Goal: Task Accomplishment & Management: Manage account settings

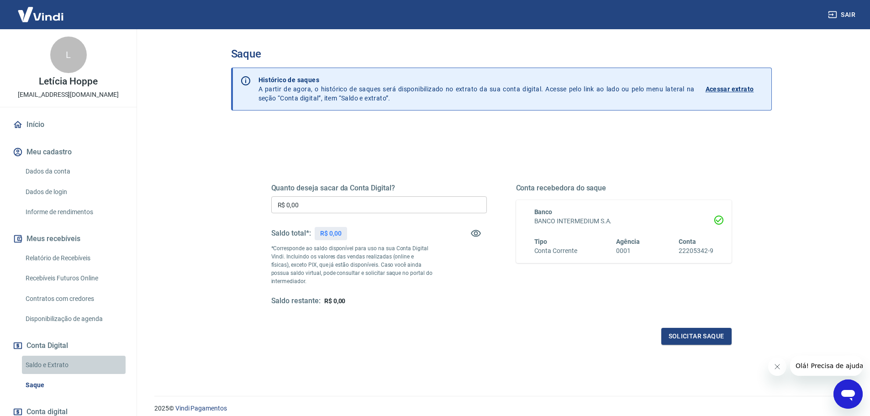
click at [79, 368] on link "Saldo e Extrato" at bounding box center [74, 365] width 104 height 19
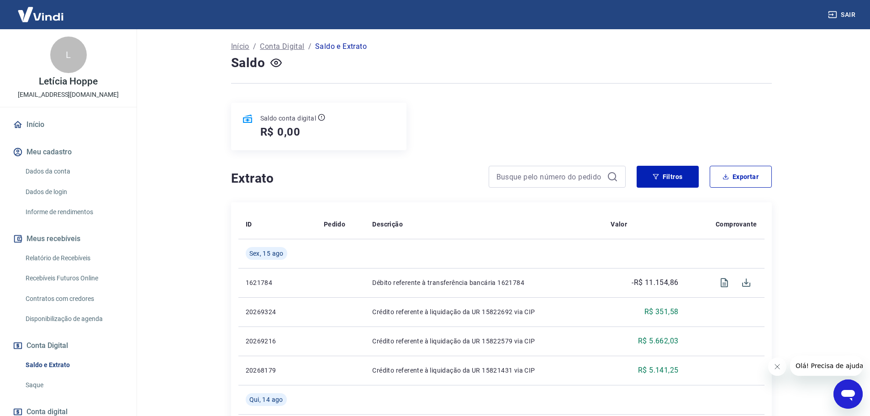
scroll to position [91, 0]
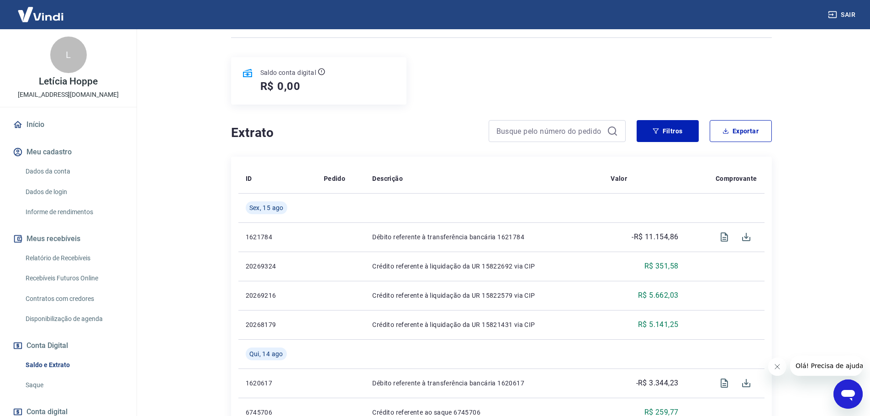
click at [50, 125] on link "Início" at bounding box center [68, 125] width 115 height 20
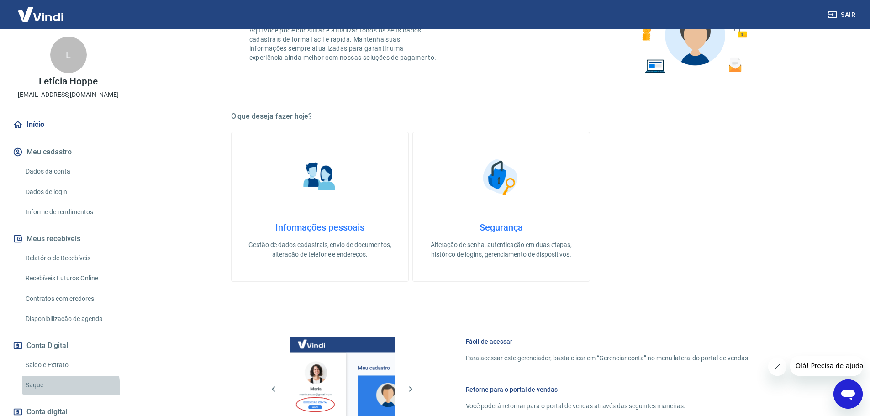
click at [37, 389] on link "Saque" at bounding box center [74, 385] width 104 height 19
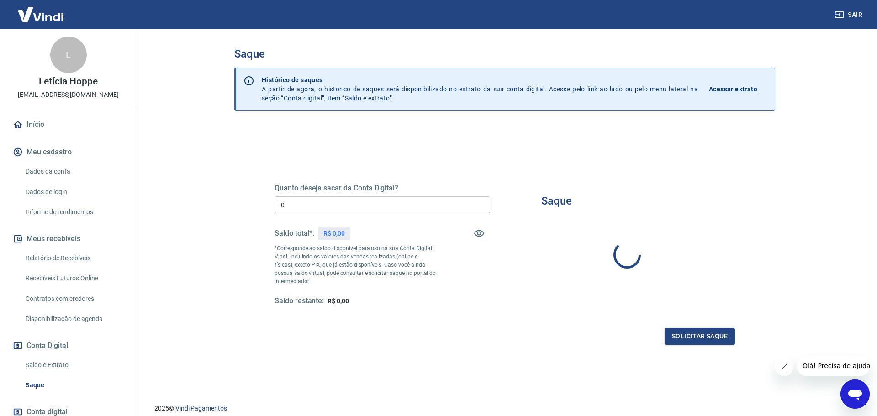
type input "R$ 0,00"
